Goal: Complete application form

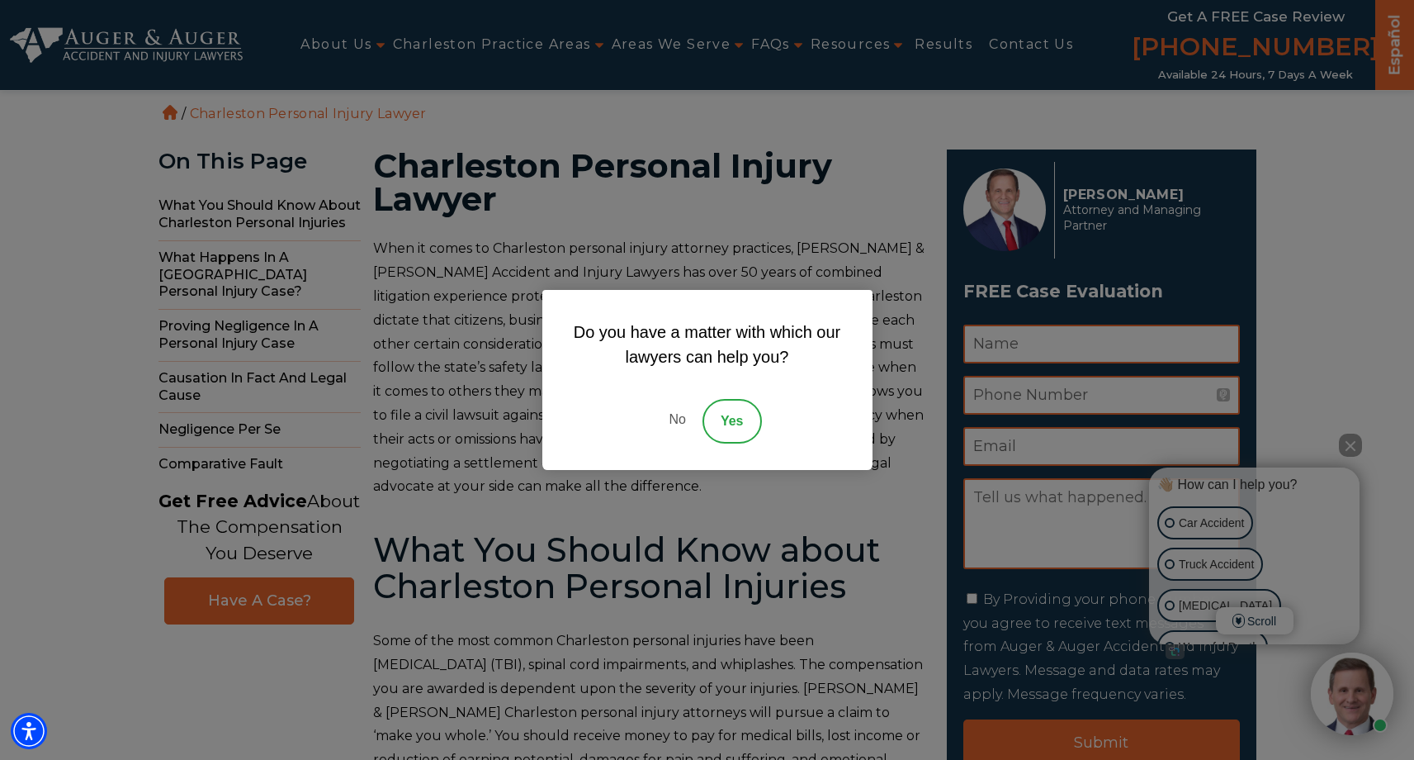
click at [728, 419] on link "Yes" at bounding box center [732, 421] width 59 height 45
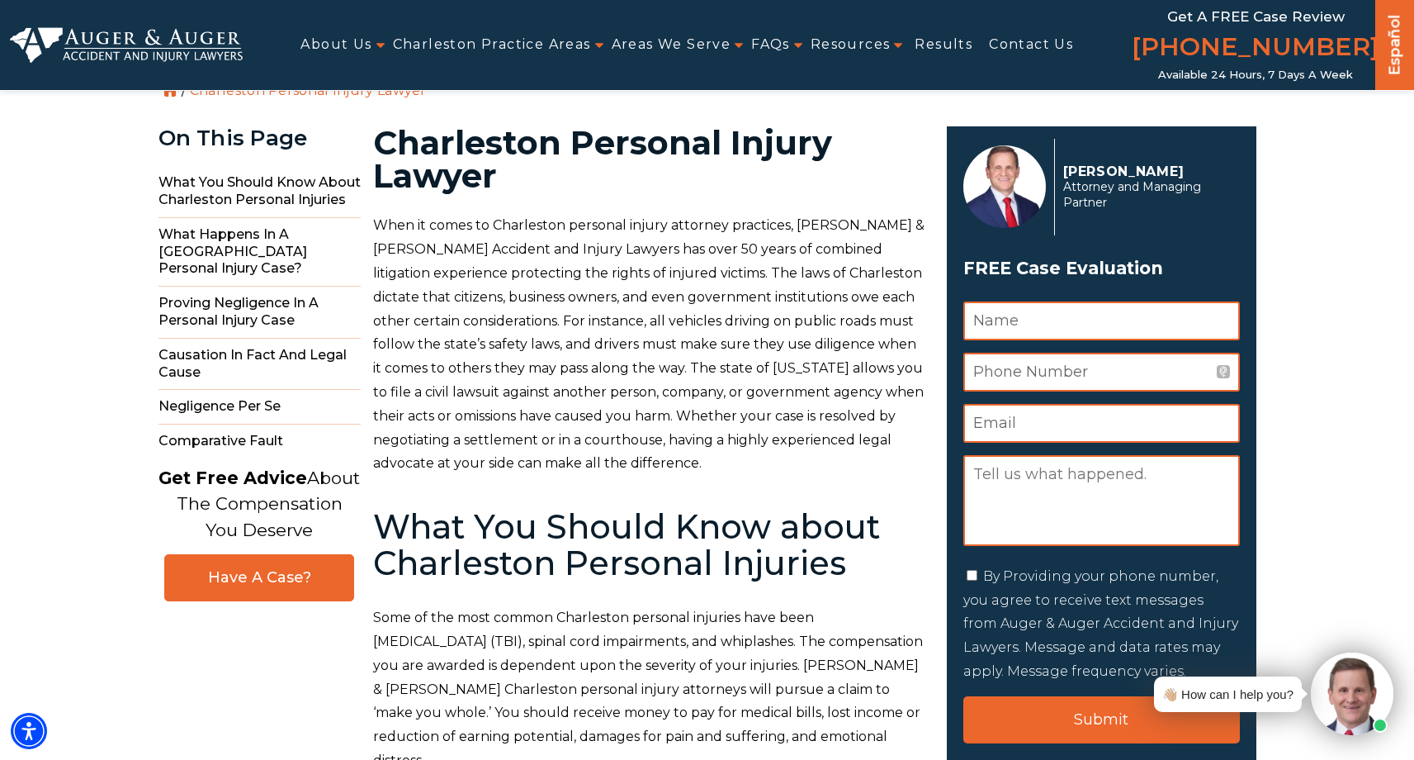
scroll to position [20, 0]
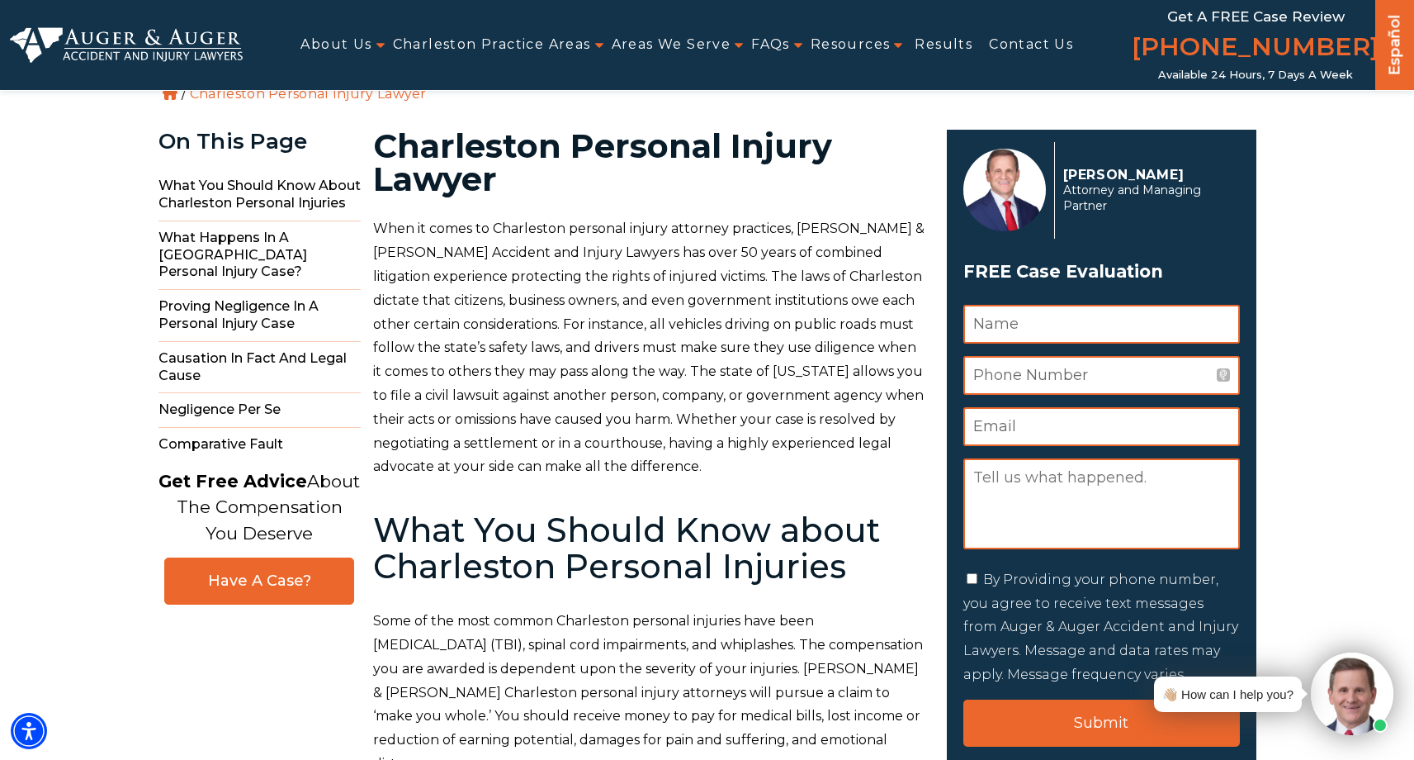
click at [1081, 326] on input "Name *" at bounding box center [1102, 324] width 277 height 39
type input "[PERSON_NAME]"
type input "8433777386"
click at [1078, 429] on input "Email *" at bounding box center [1102, 426] width 277 height 39
type input "[PERSON_NAME][EMAIL_ADDRESS][DOMAIN_NAME]"
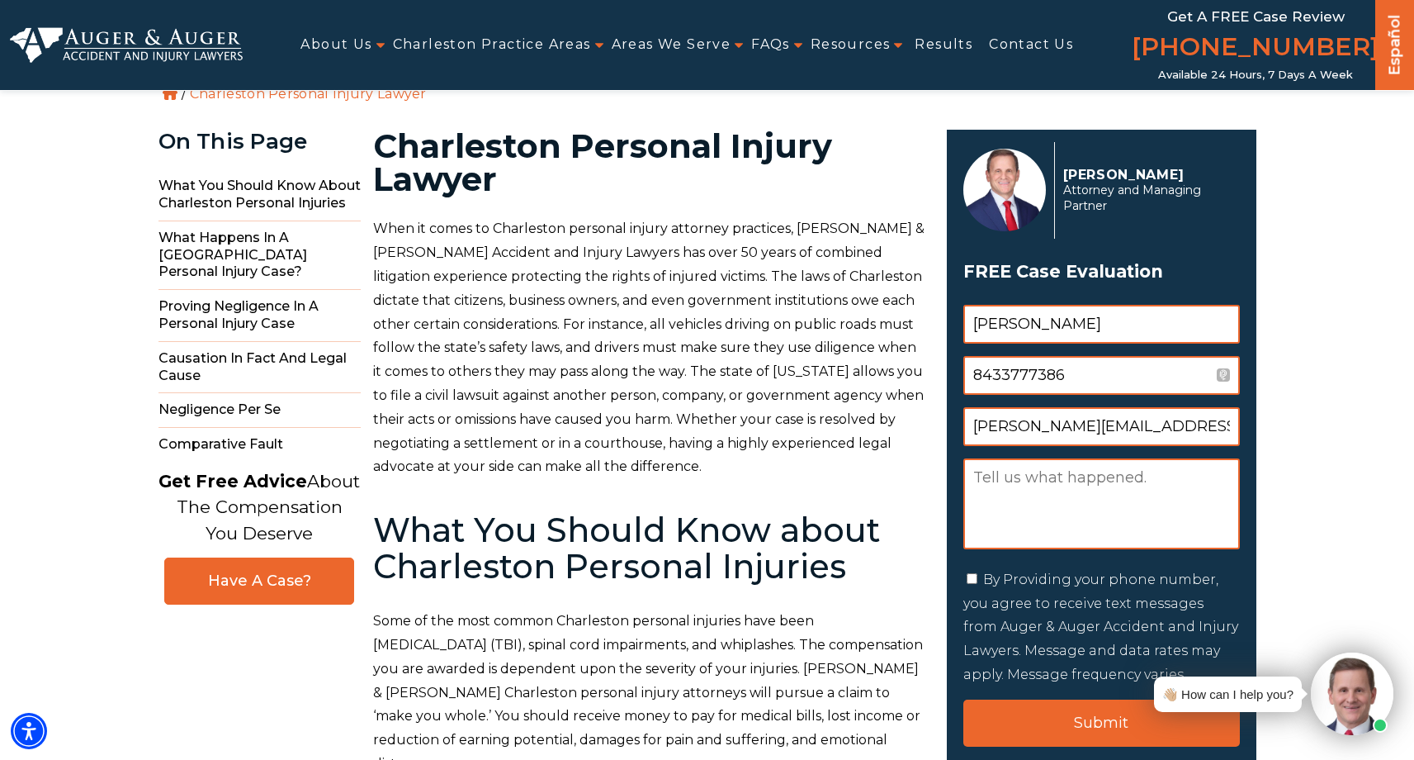
click at [1102, 490] on textarea "Message" at bounding box center [1102, 503] width 277 height 91
click at [970, 585] on div "By Providing your phone number, you agree to receive text messages from Auger &…" at bounding box center [1102, 627] width 277 height 119
click at [971, 580] on input "By Providing your phone number, you agree to receive text messages from Auger &…" at bounding box center [972, 578] width 11 height 11
checkbox input "true"
click at [1067, 485] on textarea "Message" at bounding box center [1102, 503] width 277 height 91
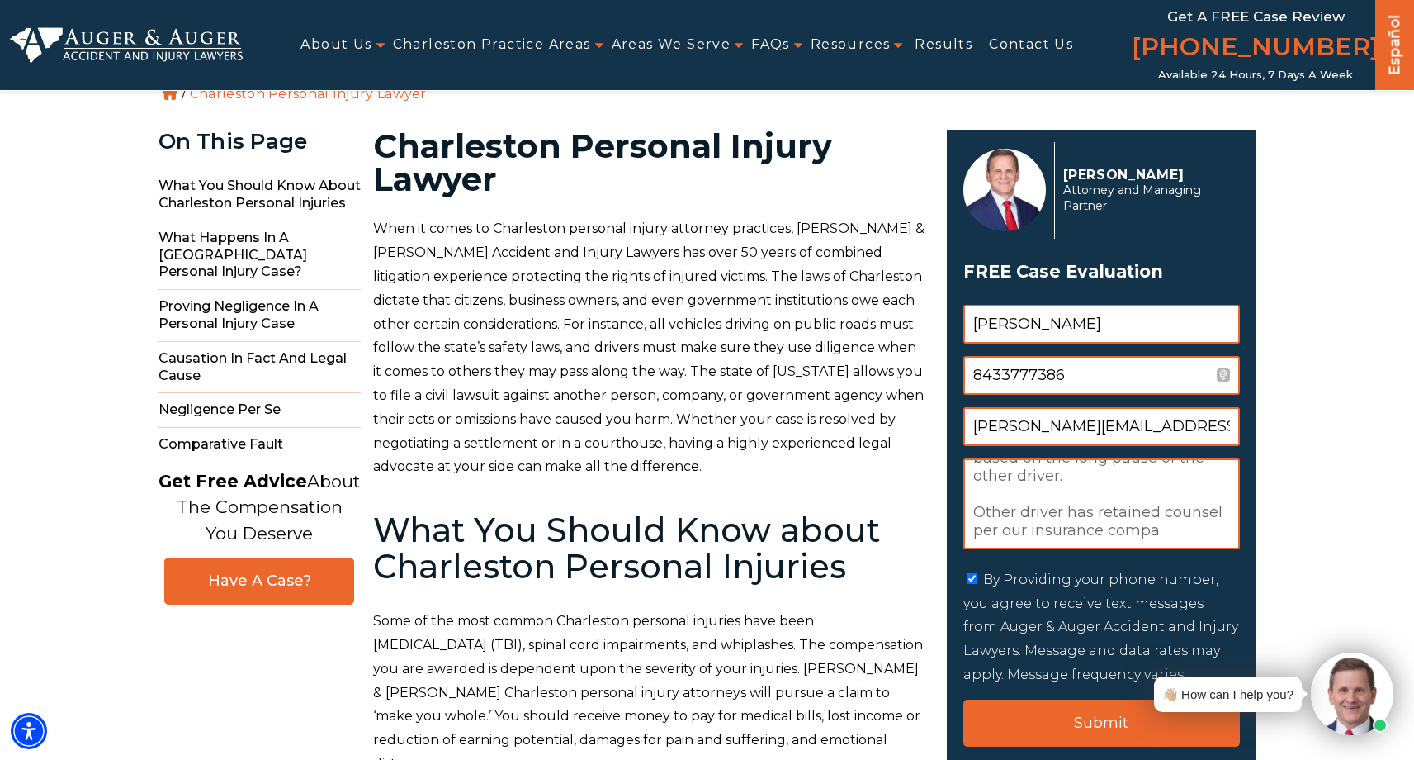
scroll to position [230, 0]
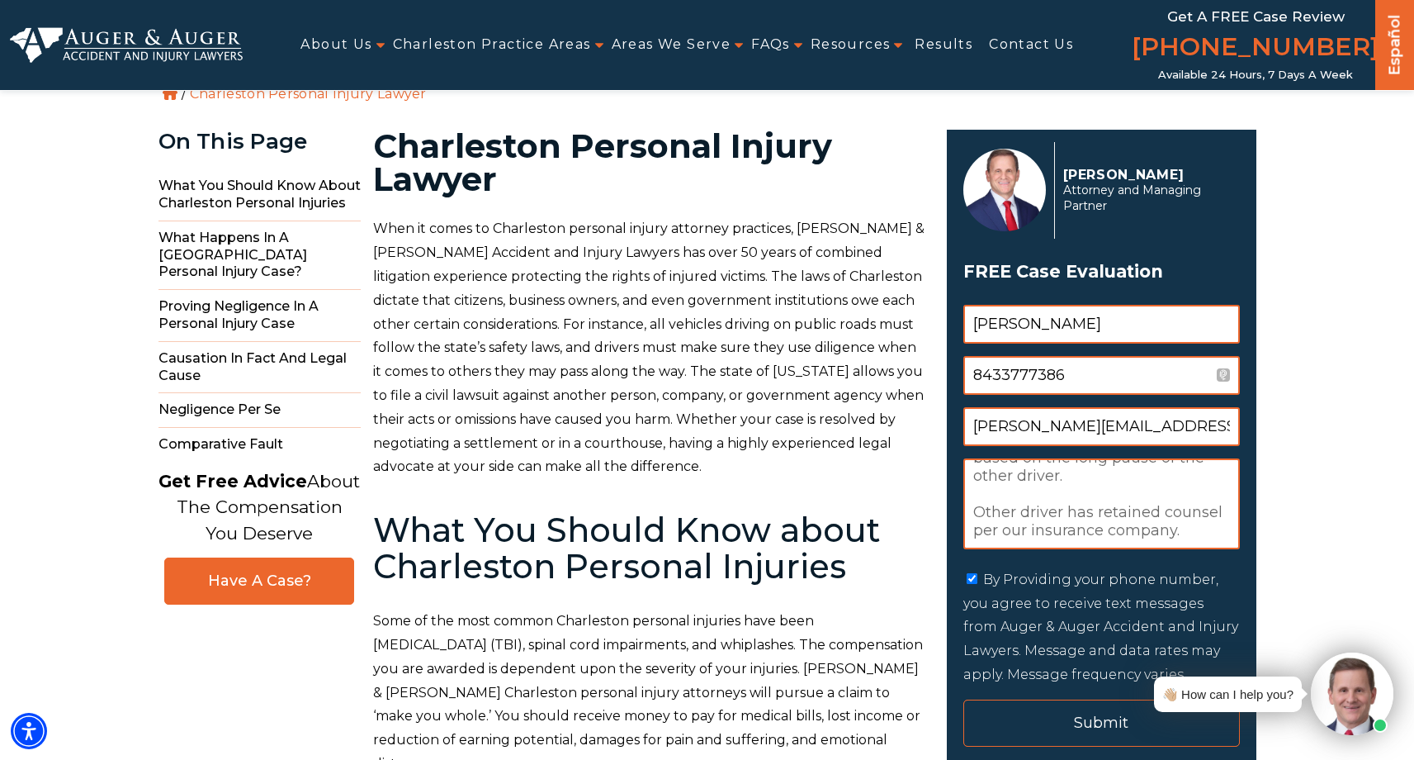
type textarea "My wife merged into a left turn lane when she thought the stationary car in the…"
click at [1094, 720] on input "Submit" at bounding box center [1102, 722] width 277 height 47
click at [1067, 724] on input "Submit" at bounding box center [1102, 722] width 277 height 47
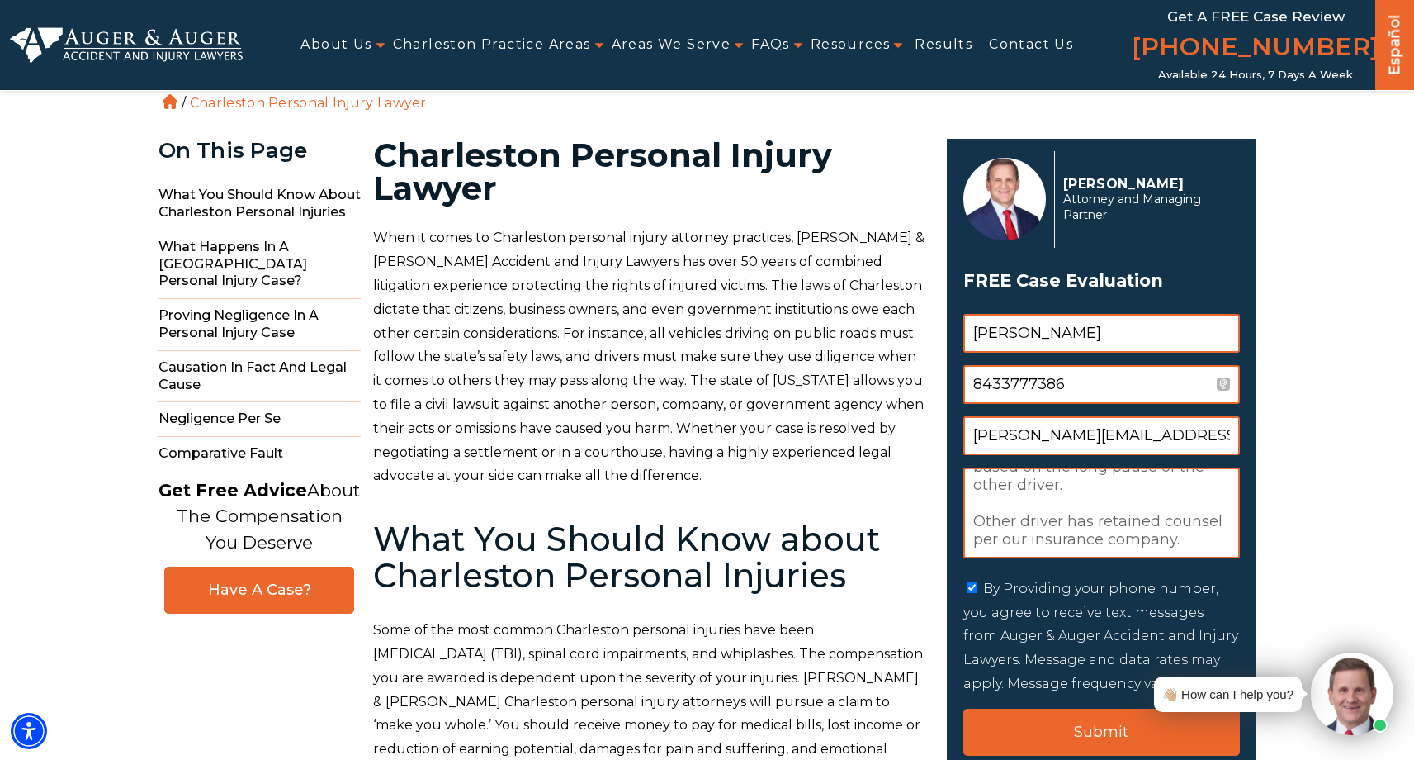
scroll to position [0, 0]
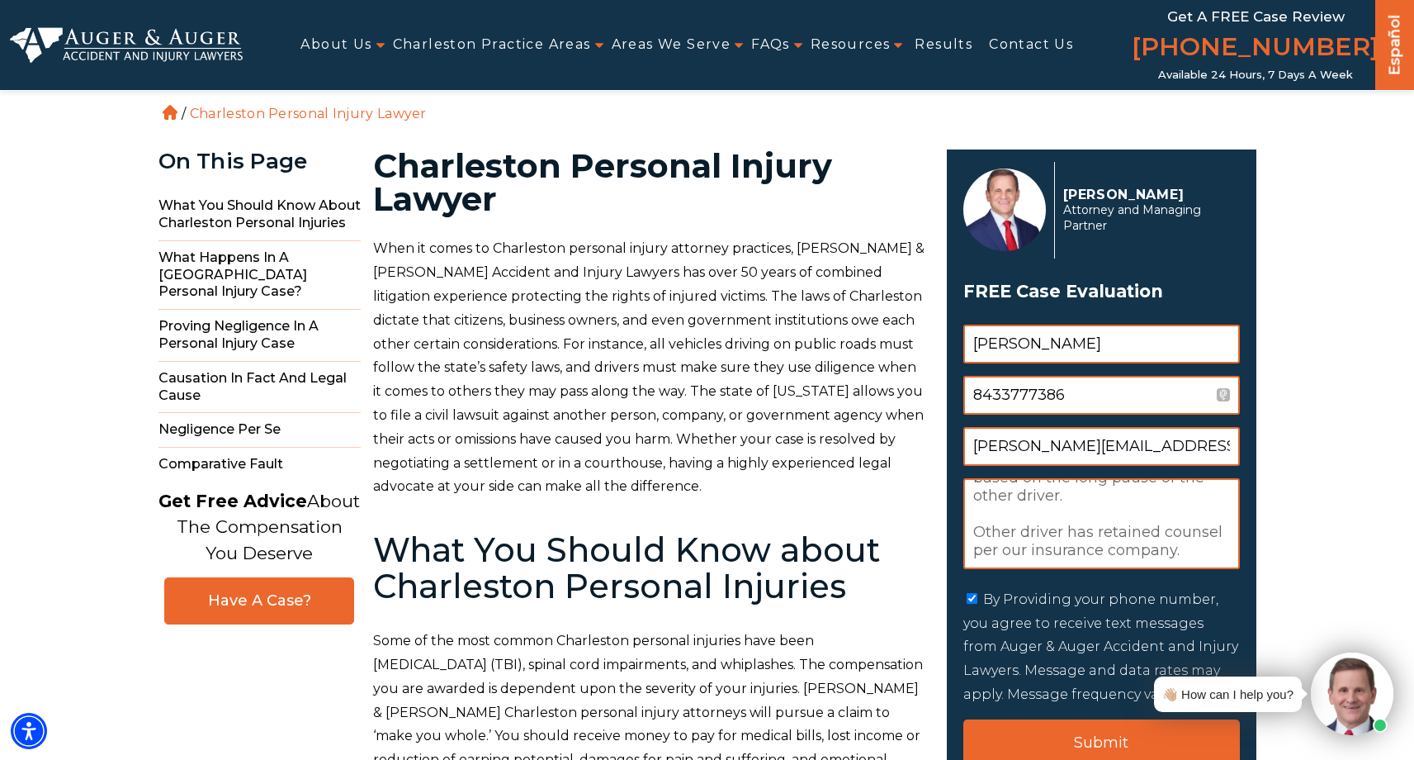
click at [1116, 348] on input "[PERSON_NAME]" at bounding box center [1102, 343] width 277 height 39
click at [1016, 405] on input "8433777386" at bounding box center [1102, 395] width 277 height 39
